Goal: Task Accomplishment & Management: Manage account settings

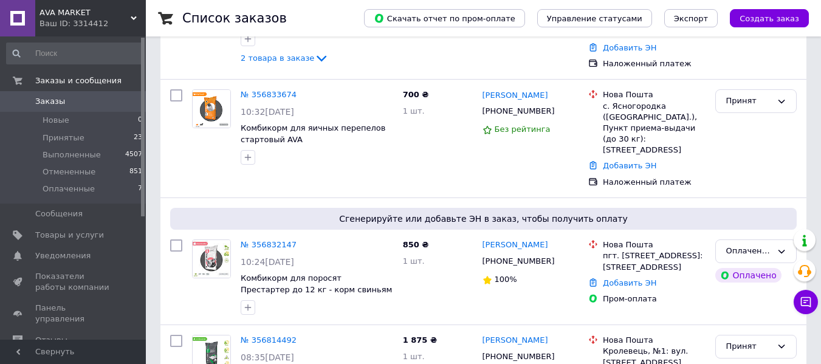
scroll to position [296, 0]
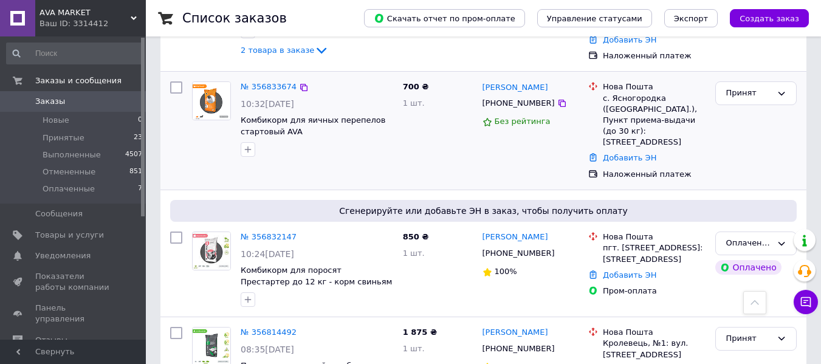
drag, startPoint x: 545, startPoint y: 70, endPoint x: 476, endPoint y: 72, distance: 69.3
click at [476, 77] on div "№ 356833674 10:32[DATE] Комбикорм для яичных перепелов стартовый AVA [DEMOGRAPH…" at bounding box center [483, 131] width 636 height 108
copy div "700 ₴ 1 шт. [PERSON_NAME]"
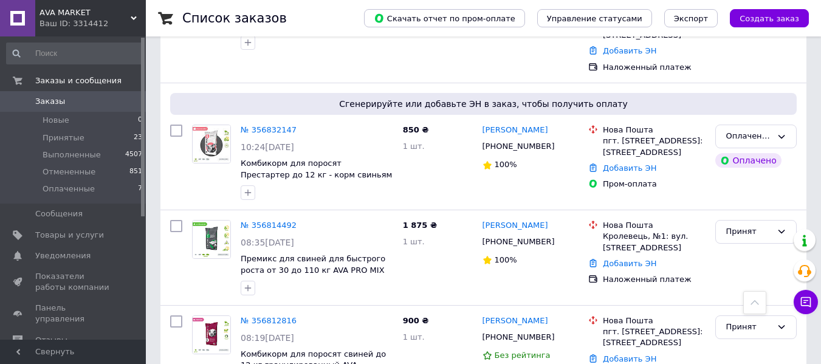
scroll to position [440, 0]
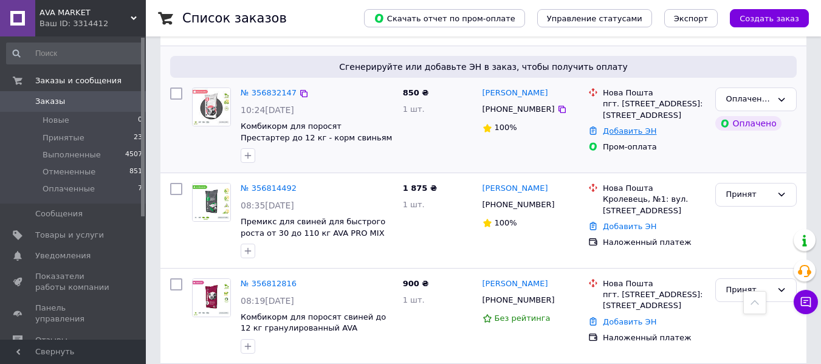
click at [603, 126] on link "Добавить ЭН" at bounding box center [629, 130] width 53 height 9
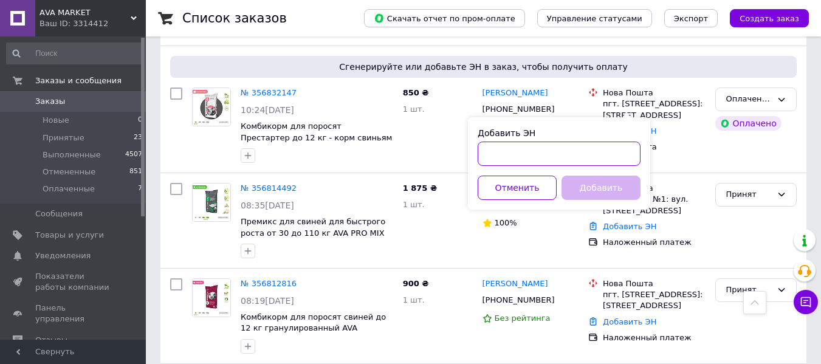
click at [566, 145] on input "Добавить ЭН" at bounding box center [558, 154] width 163 height 24
paste input "20451224826887"
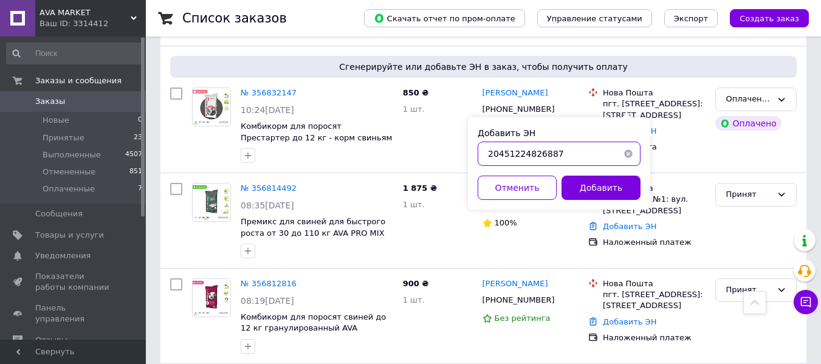
type input "20451224826887"
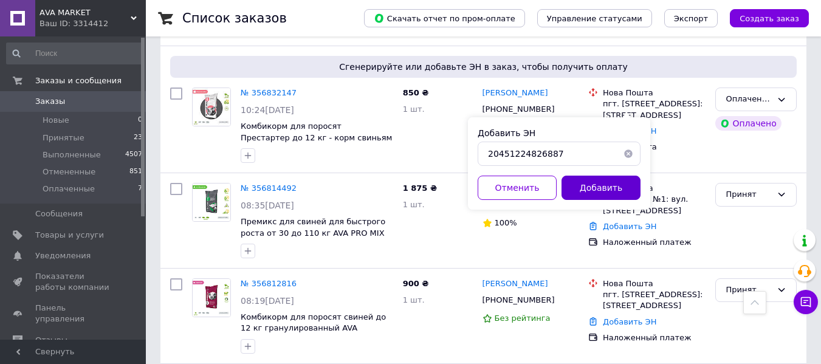
click at [603, 183] on button "Добавить" at bounding box center [600, 188] width 79 height 24
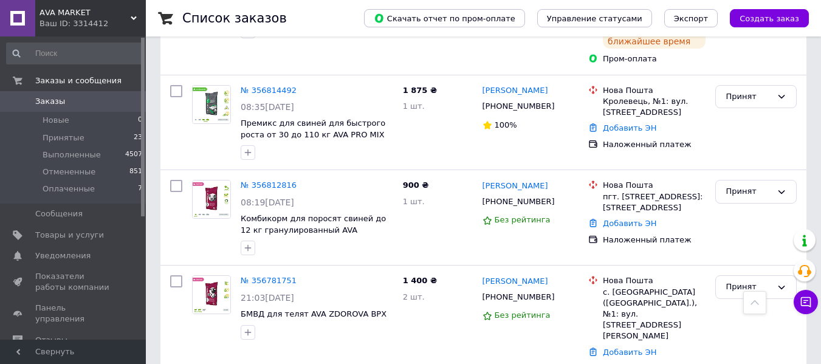
scroll to position [569, 0]
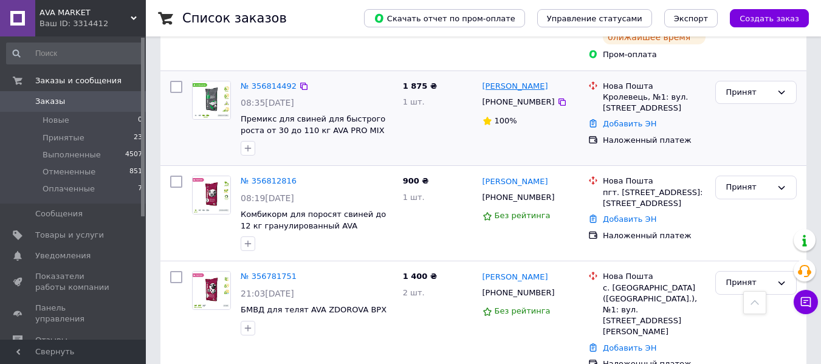
drag, startPoint x: 554, startPoint y: 60, endPoint x: 504, endPoint y: 61, distance: 49.8
click at [504, 80] on div "[PERSON_NAME]" at bounding box center [530, 87] width 99 height 14
copy link "[PERSON_NAME]"
click at [623, 119] on link "Добавить ЭН" at bounding box center [629, 123] width 53 height 9
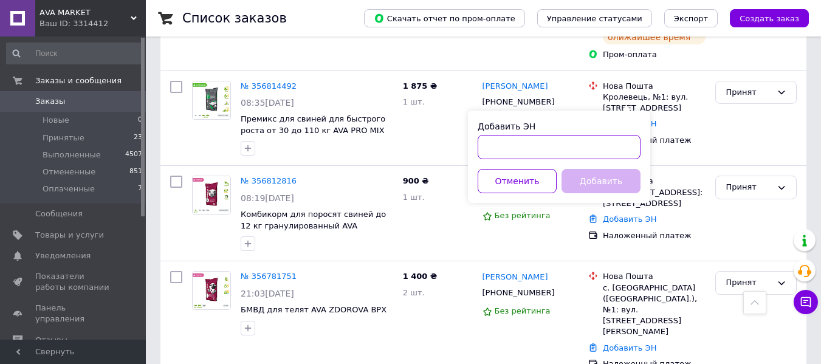
click at [513, 144] on input "Добавить ЭН" at bounding box center [558, 147] width 163 height 24
paste input "20451224768424"
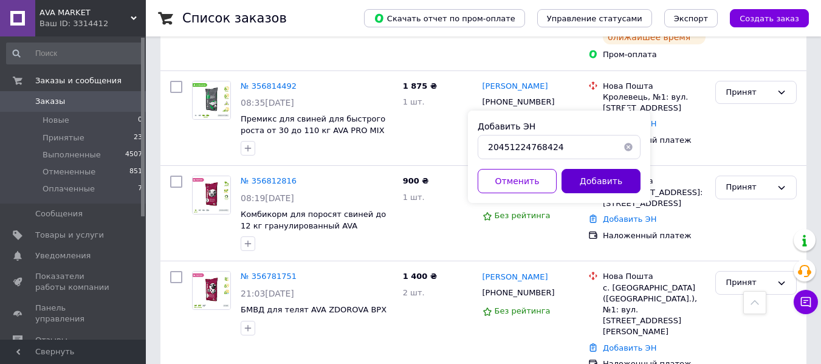
click at [610, 184] on button "Добавить" at bounding box center [600, 181] width 79 height 24
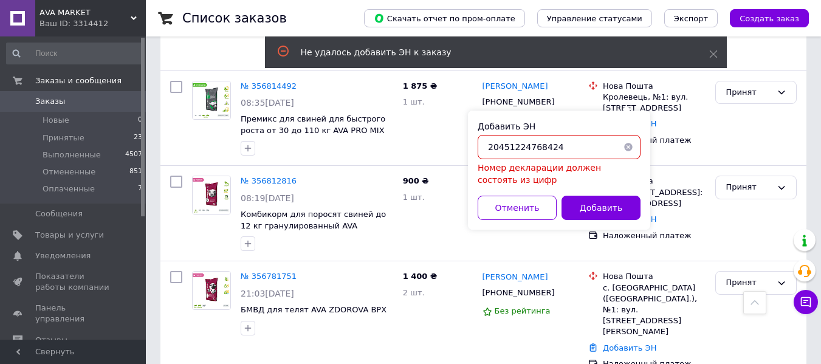
click at [491, 145] on input "20451224768424" at bounding box center [558, 147] width 163 height 24
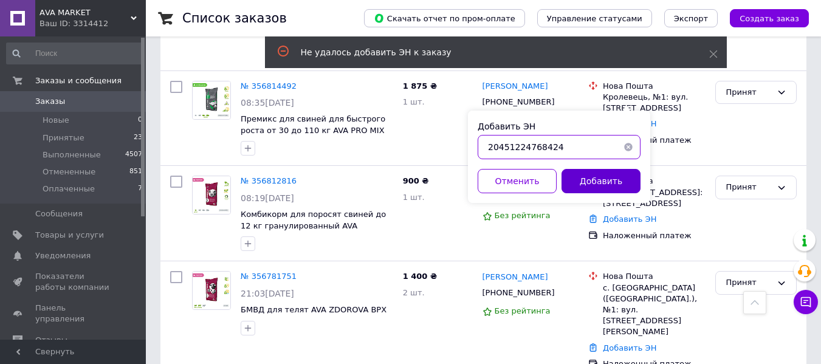
type input "20451224768424"
click at [608, 180] on button "Добавить" at bounding box center [600, 181] width 79 height 24
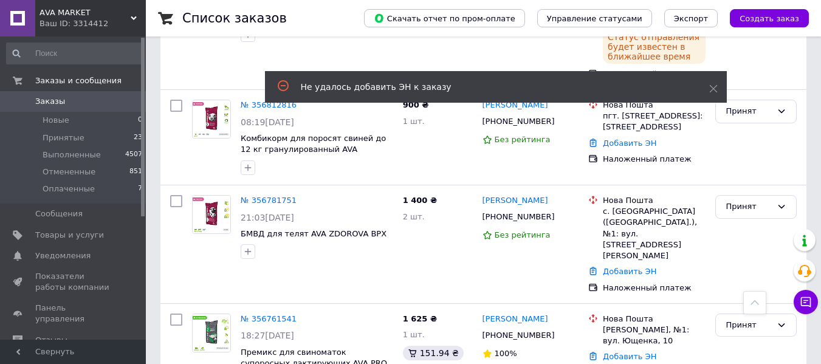
scroll to position [691, 0]
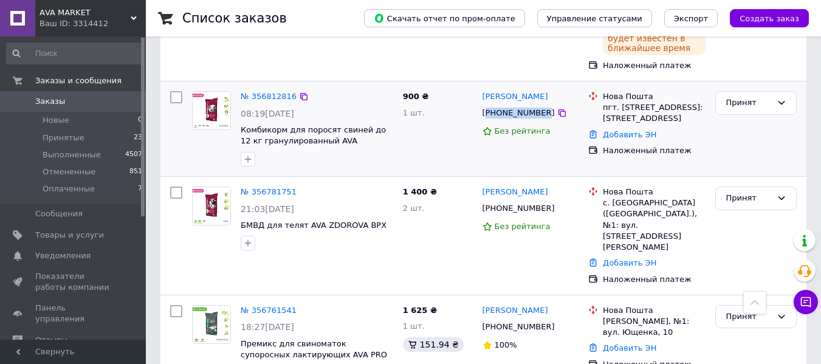
drag, startPoint x: 539, startPoint y: 78, endPoint x: 488, endPoint y: 78, distance: 50.4
click at [488, 105] on div "[PHONE_NUMBER]" at bounding box center [518, 113] width 77 height 16
copy div "380988668476"
click at [625, 130] on link "Добавить ЭН" at bounding box center [629, 134] width 53 height 9
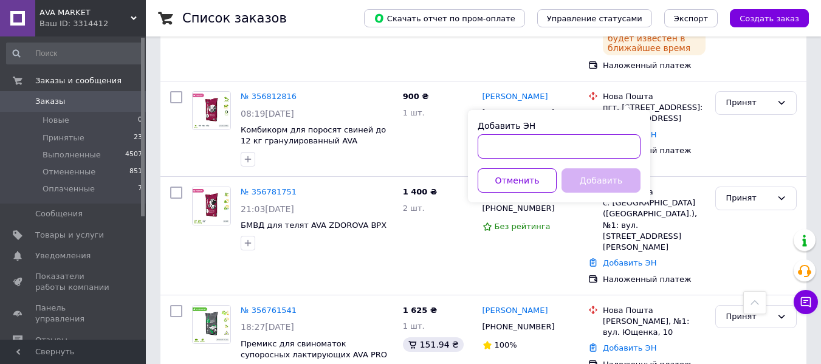
click at [573, 146] on input "Добавить ЭН" at bounding box center [558, 146] width 163 height 24
paste input "20451224777614"
type input "20451224777614"
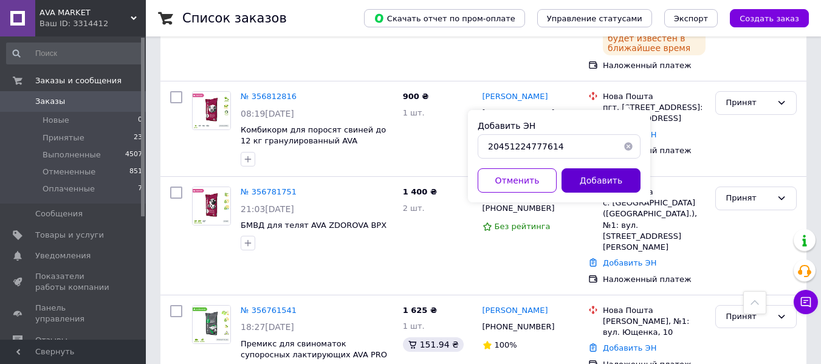
click at [591, 182] on button "Добавить" at bounding box center [600, 180] width 79 height 24
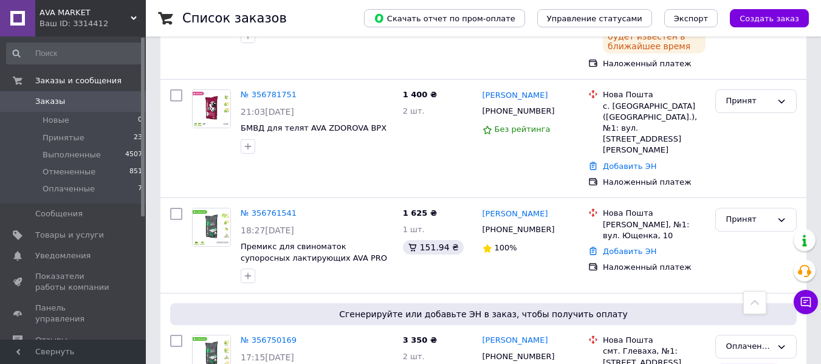
scroll to position [818, 0]
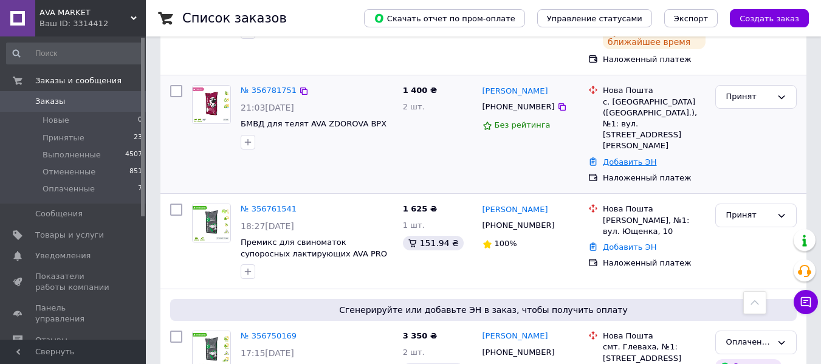
click at [627, 157] on link "Добавить ЭН" at bounding box center [629, 161] width 53 height 9
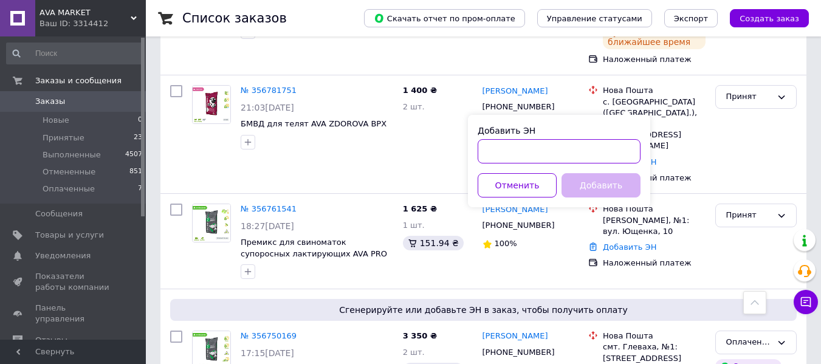
click at [561, 148] on input "Добавить ЭН" at bounding box center [558, 151] width 163 height 24
paste input "20451224807797"
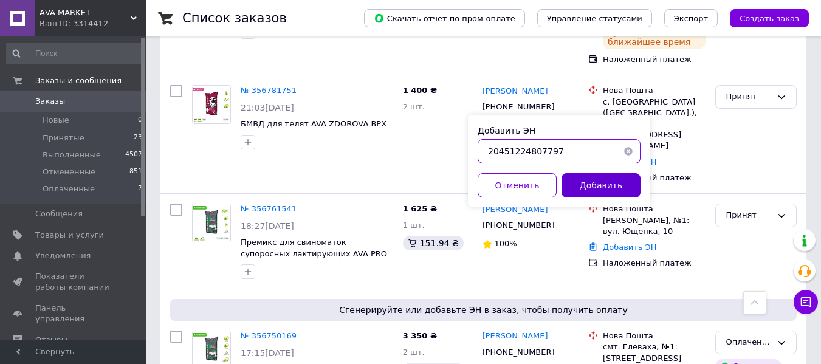
type input "20451224807797"
click at [583, 183] on button "Добавить" at bounding box center [600, 185] width 79 height 24
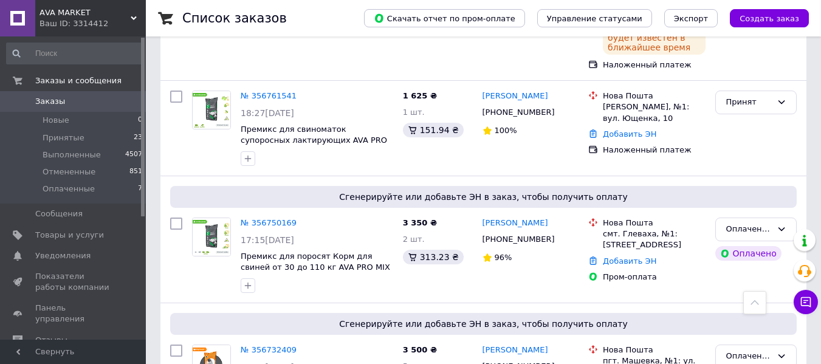
scroll to position [965, 0]
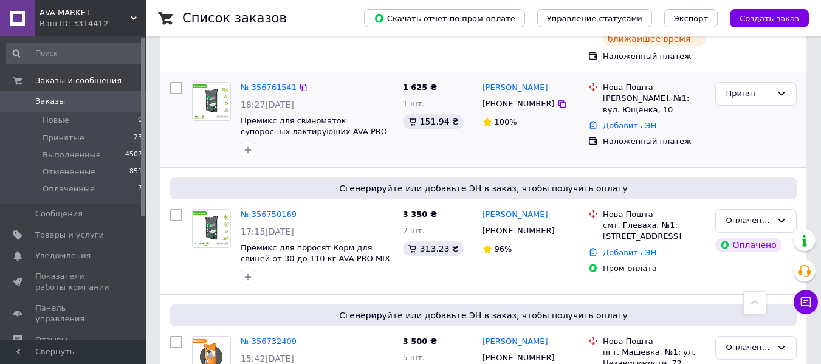
click at [612, 121] on link "Добавить ЭН" at bounding box center [629, 125] width 53 height 9
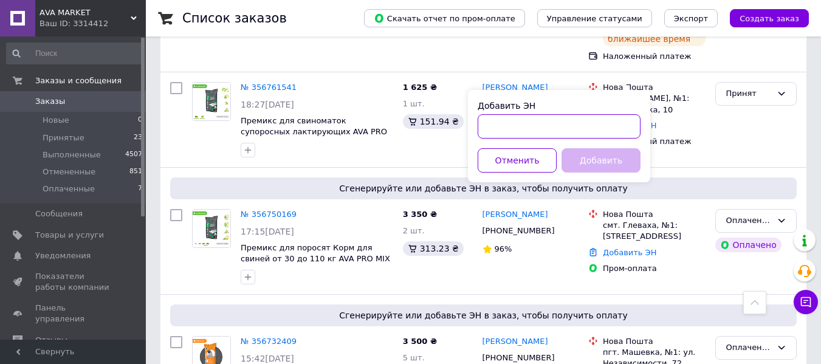
click at [523, 117] on input "Добавить ЭН" at bounding box center [558, 126] width 163 height 24
paste input "20451224761636"
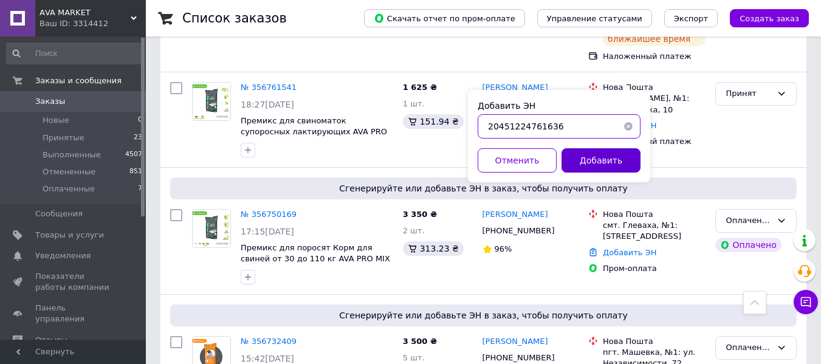
type input "20451224761636"
click at [596, 166] on button "Добавить" at bounding box center [600, 160] width 79 height 24
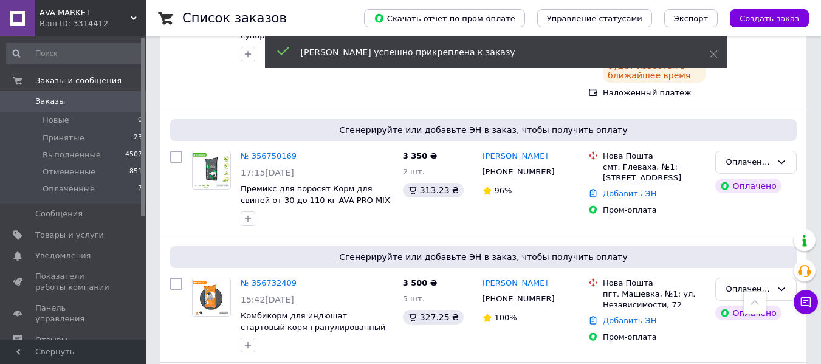
scroll to position [1070, 0]
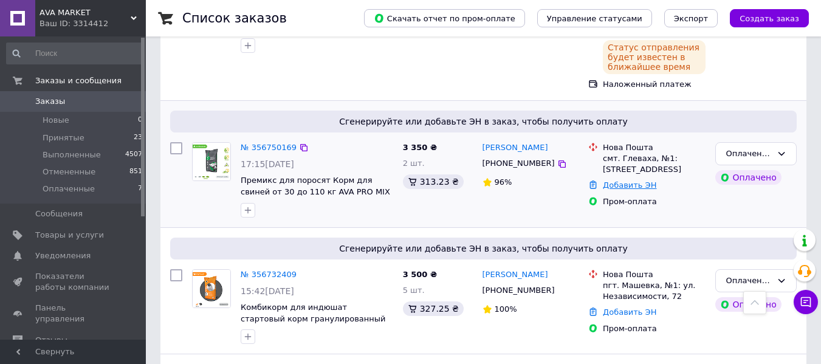
click at [614, 180] on link "Добавить ЭН" at bounding box center [629, 184] width 53 height 9
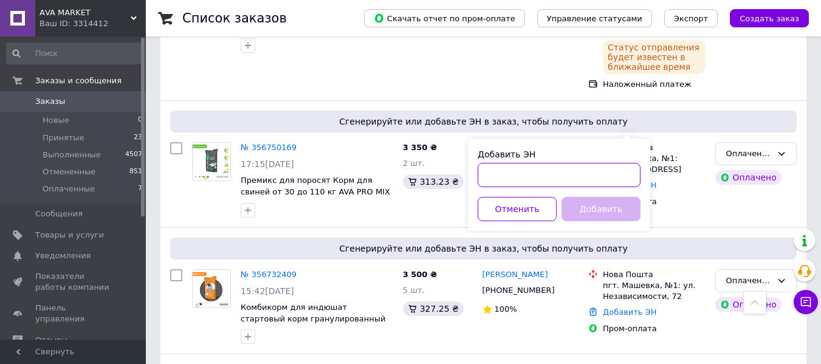
click at [538, 174] on input "Добавить ЭН" at bounding box center [558, 175] width 163 height 24
paste input "20451224523367"
type input "20451224523367"
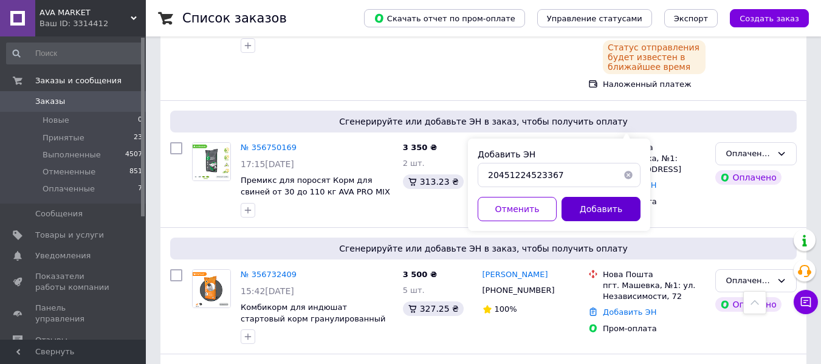
click at [586, 208] on button "Добавить" at bounding box center [600, 209] width 79 height 24
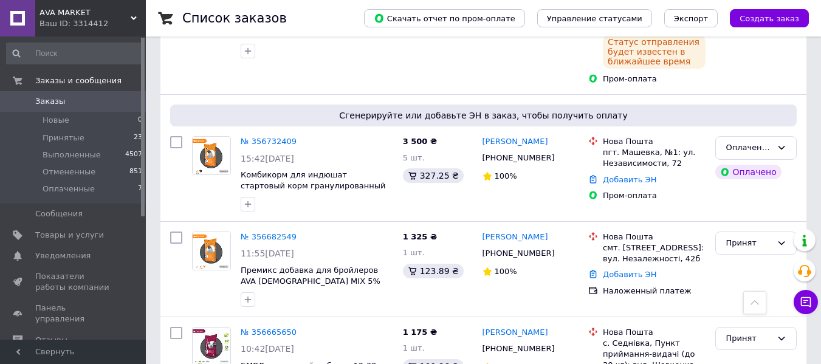
scroll to position [1237, 0]
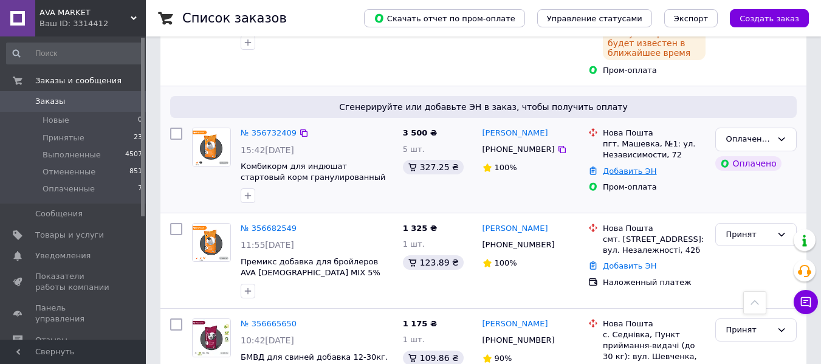
click at [623, 166] on link "Добавить ЭН" at bounding box center [629, 170] width 53 height 9
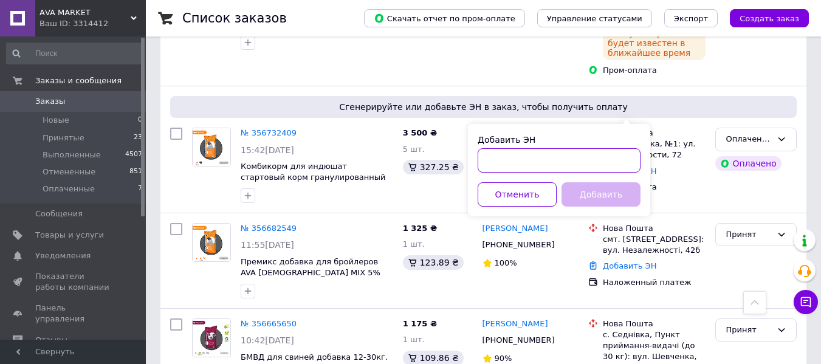
click at [547, 159] on input "Добавить ЭН" at bounding box center [558, 160] width 163 height 24
paste input "20451224437378"
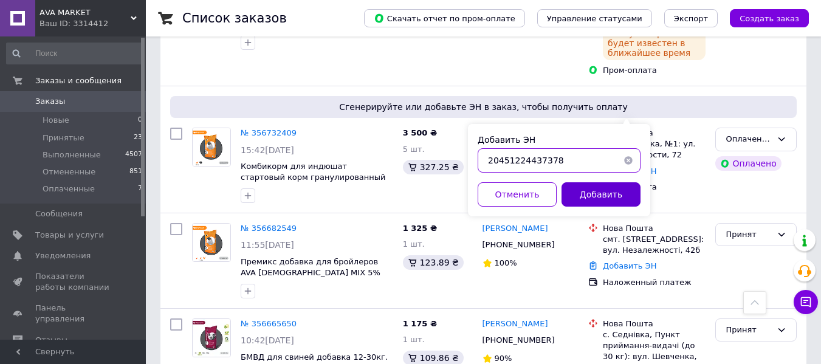
type input "20451224437378"
click at [584, 190] on button "Добавить" at bounding box center [600, 194] width 79 height 24
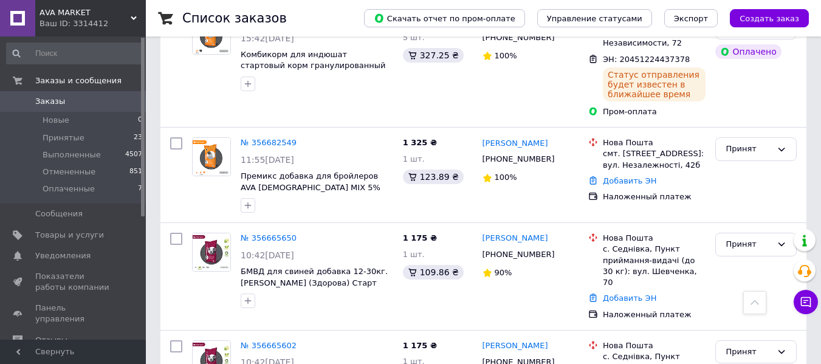
scroll to position [1353, 0]
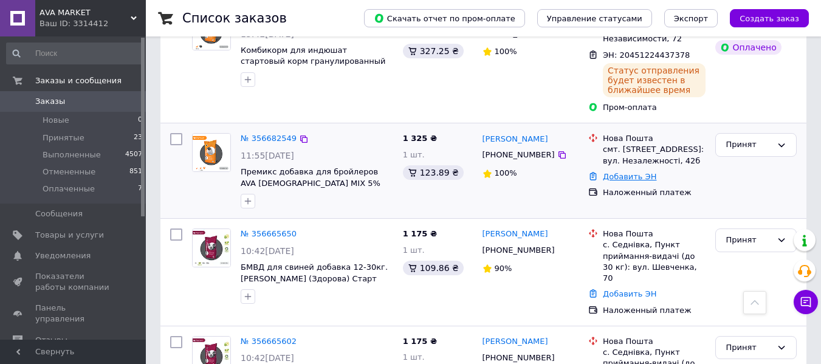
click at [623, 172] on link "Добавить ЭН" at bounding box center [629, 176] width 53 height 9
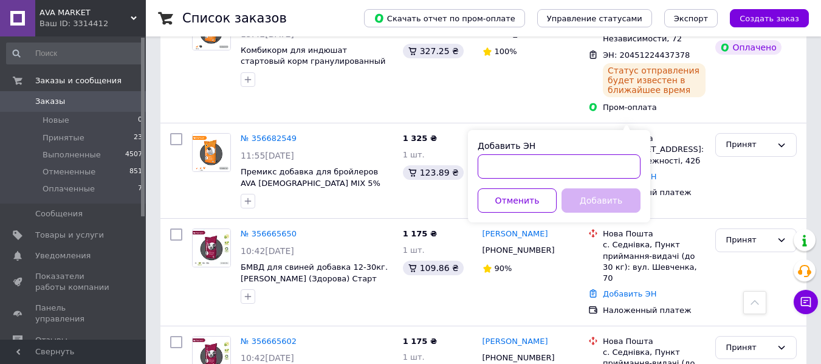
click at [537, 165] on input "Добавить ЭН" at bounding box center [558, 166] width 163 height 24
paste input "20451224249518"
type input "20451224249518"
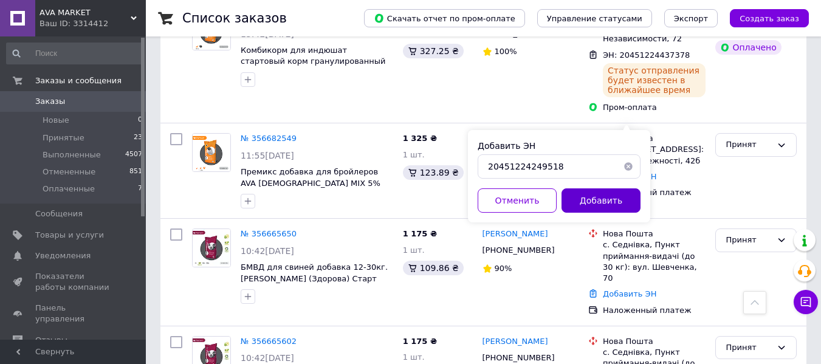
click at [581, 193] on button "Добавить" at bounding box center [600, 200] width 79 height 24
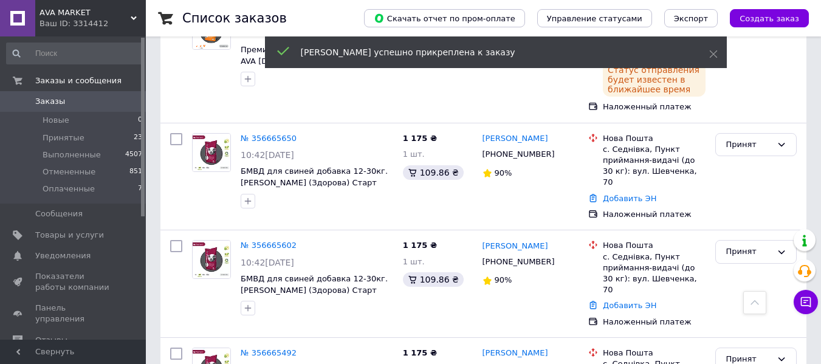
scroll to position [1480, 0]
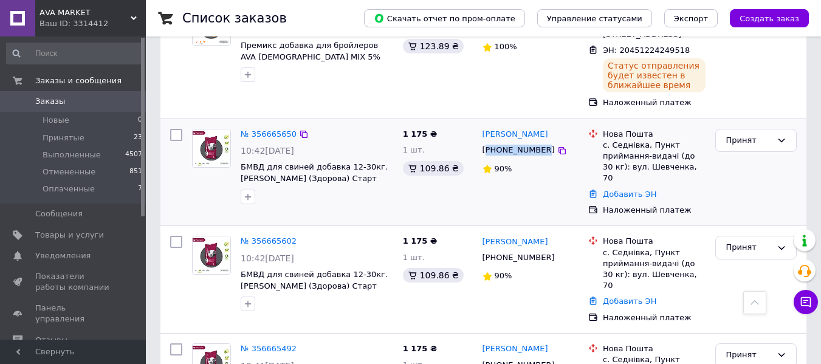
drag, startPoint x: 538, startPoint y: 94, endPoint x: 488, endPoint y: 92, distance: 50.4
click at [488, 142] on div "[PHONE_NUMBER]" at bounding box center [518, 150] width 77 height 16
copy div "380976498152"
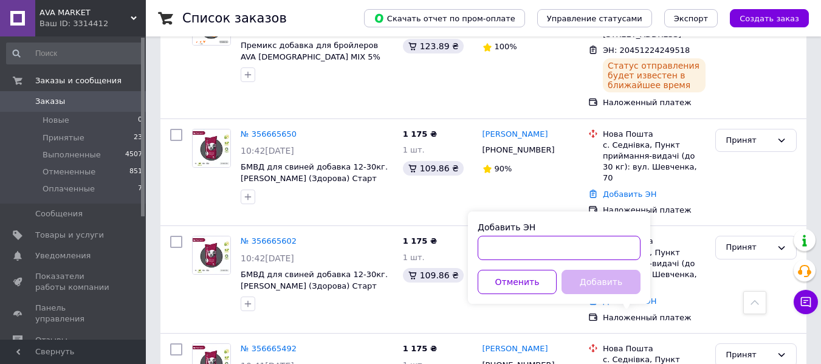
click at [538, 251] on input "Добавить ЭН" at bounding box center [558, 248] width 163 height 24
paste input "20451224422144"
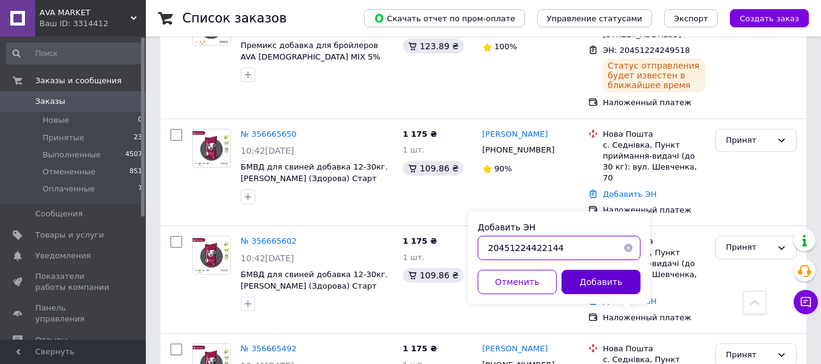
type input "20451224422144"
click at [590, 280] on button "Добавить" at bounding box center [600, 282] width 79 height 24
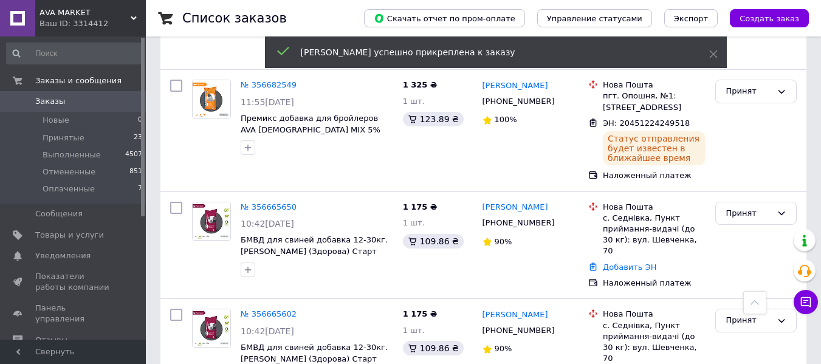
scroll to position [1429, 0]
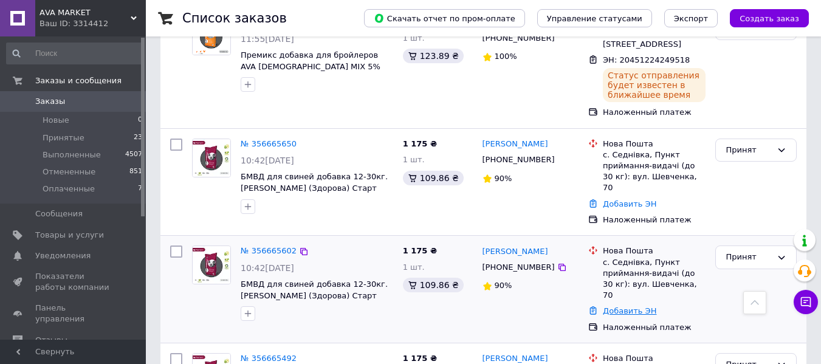
click at [612, 306] on link "Добавить ЭН" at bounding box center [629, 310] width 53 height 9
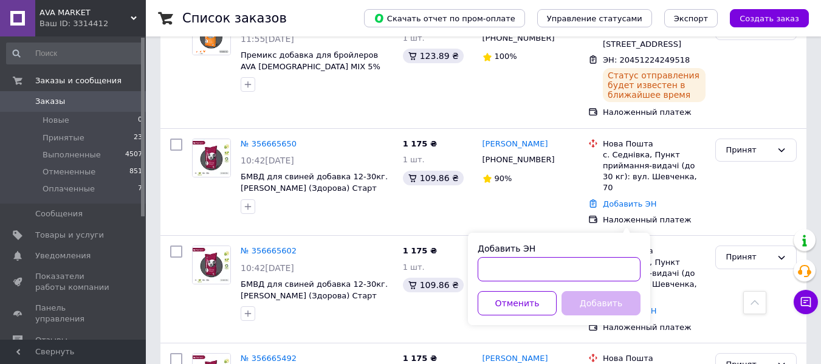
click at [548, 268] on input "Добавить ЭН" at bounding box center [558, 269] width 163 height 24
paste input "20451224420839"
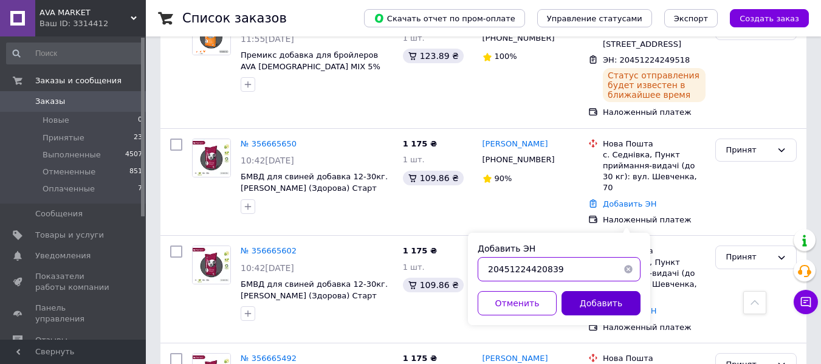
type input "20451224420839"
click at [588, 302] on button "Добавить" at bounding box center [600, 303] width 79 height 24
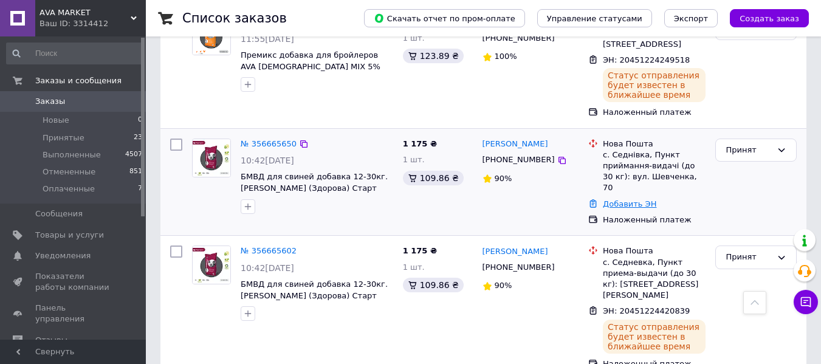
click at [619, 199] on link "Добавить ЭН" at bounding box center [629, 203] width 53 height 9
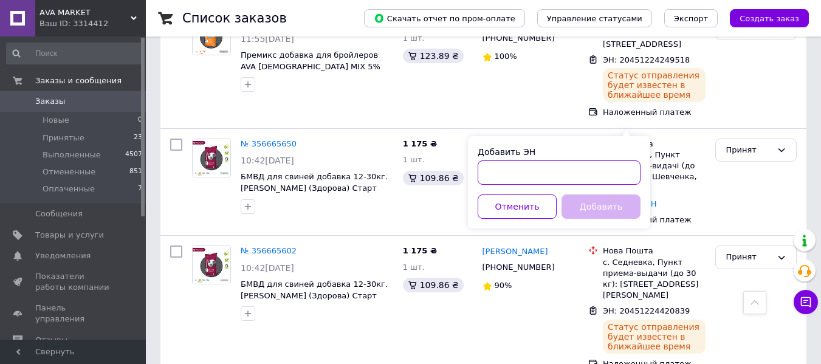
click at [534, 167] on input "Добавить ЭН" at bounding box center [558, 172] width 163 height 24
paste input "20451224419417"
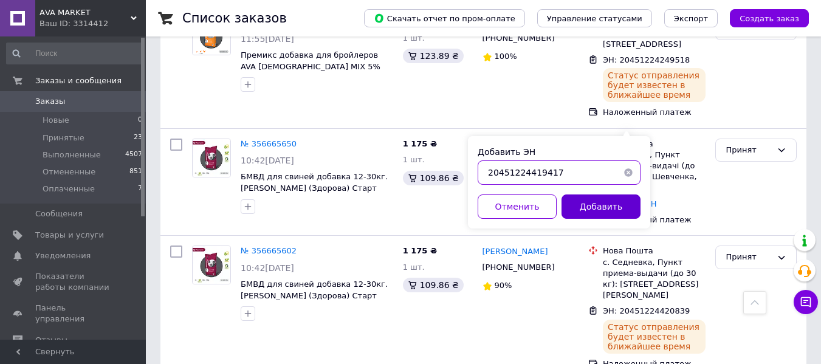
type input "20451224419417"
click at [586, 201] on button "Добавить" at bounding box center [600, 206] width 79 height 24
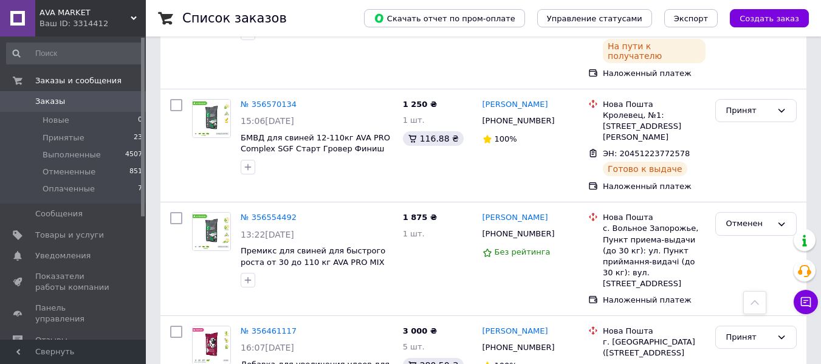
scroll to position [2233, 0]
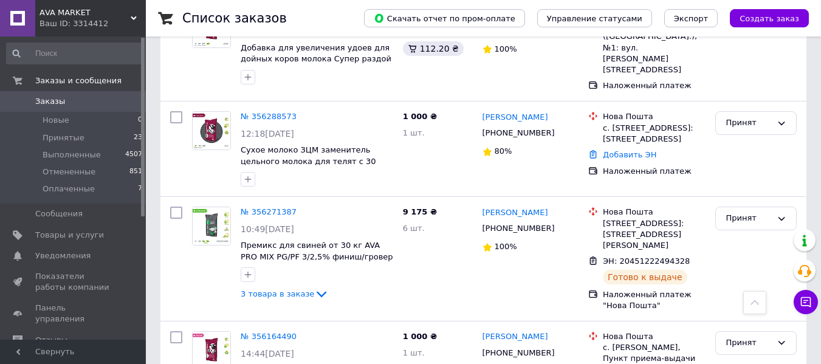
scroll to position [468, 0]
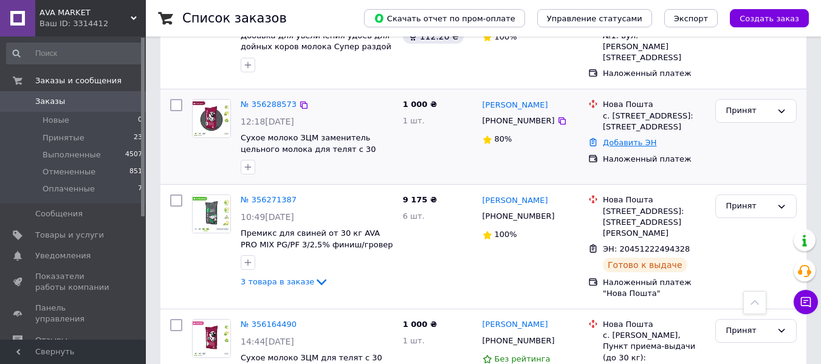
click at [627, 138] on link "Добавить ЭН" at bounding box center [629, 142] width 53 height 9
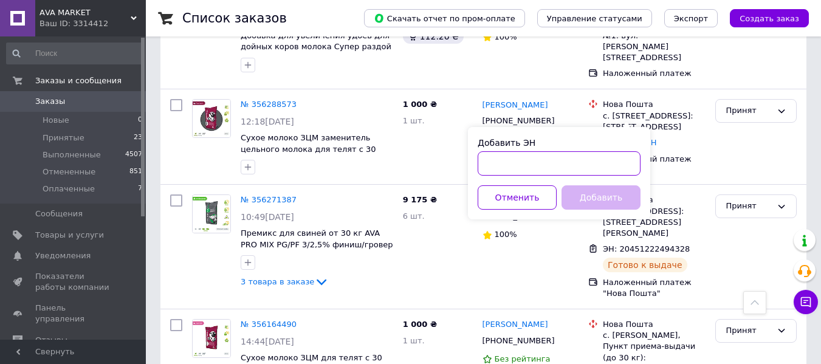
click at [573, 160] on input "Добавить ЭН" at bounding box center [558, 163] width 163 height 24
paste input "20451222478149"
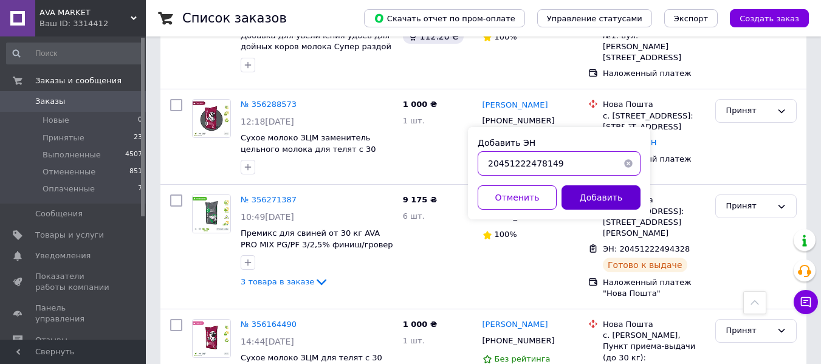
type input "20451222478149"
click at [592, 196] on button "Добавить" at bounding box center [600, 197] width 79 height 24
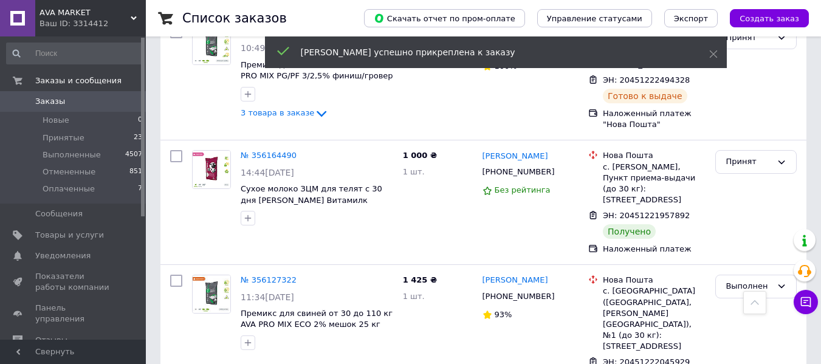
scroll to position [672, 0]
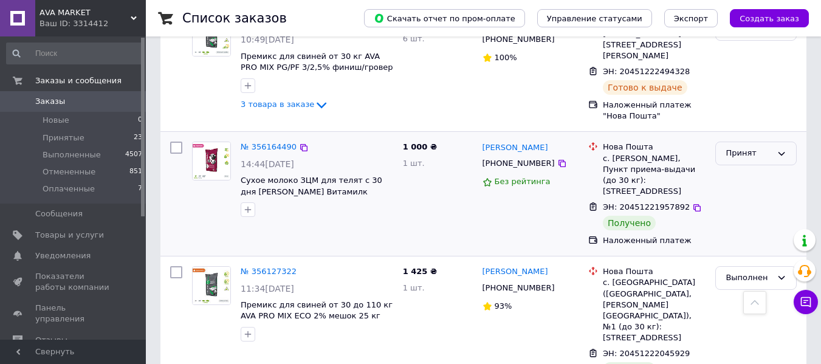
click at [768, 147] on div "Принят" at bounding box center [748, 153] width 46 height 13
click at [746, 168] on li "Выполнен" at bounding box center [756, 179] width 80 height 22
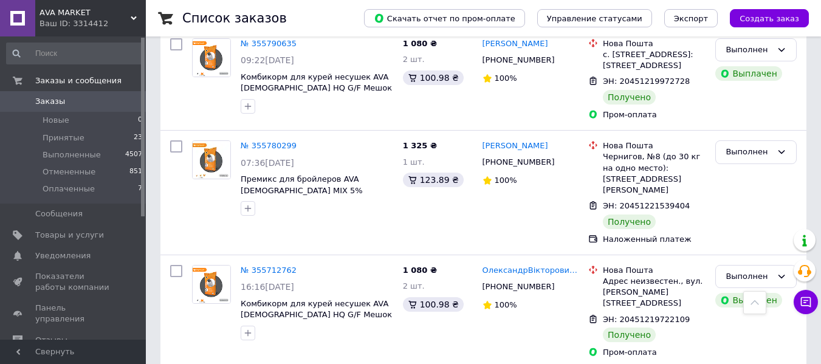
scroll to position [1978, 0]
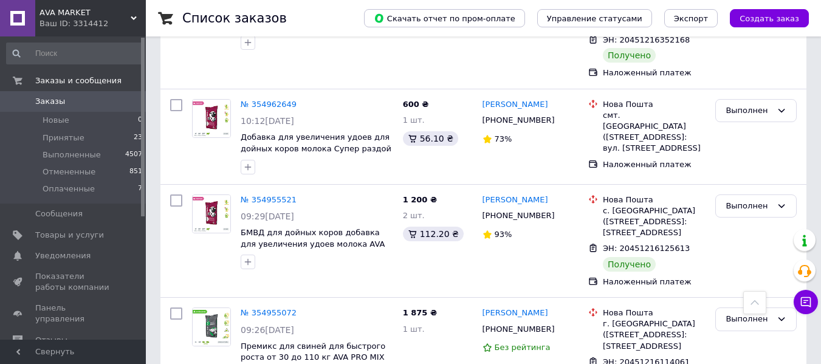
scroll to position [2056, 0]
